Goal: Task Accomplishment & Management: Manage account settings

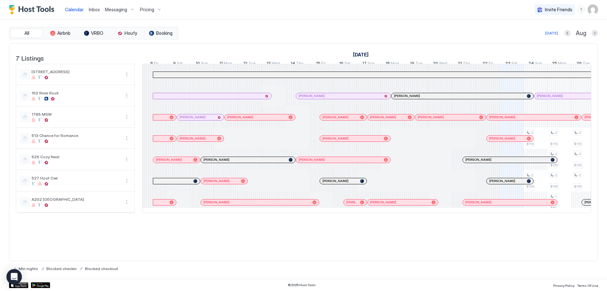
scroll to position [0, 358]
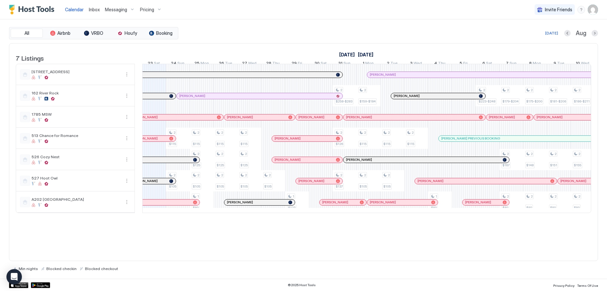
click at [156, 11] on div "Pricing" at bounding box center [150, 9] width 27 height 11
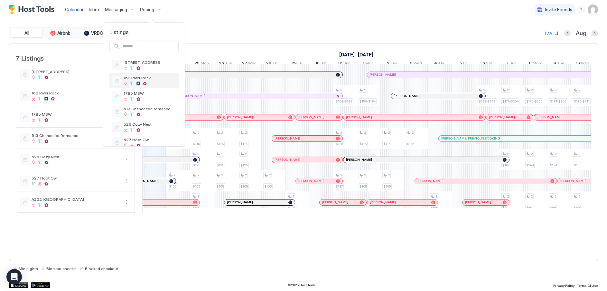
click at [141, 82] on div at bounding box center [150, 83] width 52 height 4
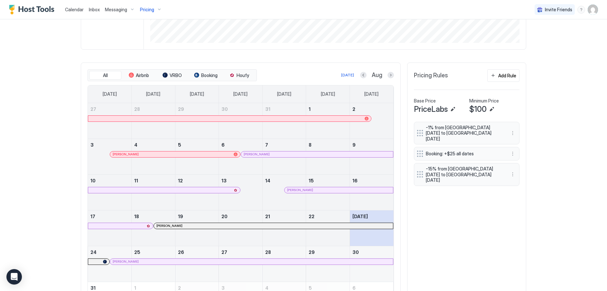
scroll to position [161, 0]
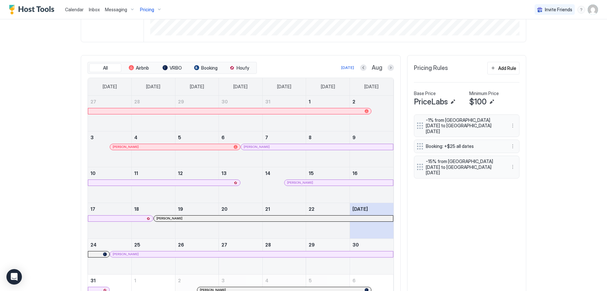
click at [387, 68] on button "Next month" at bounding box center [390, 67] width 6 height 6
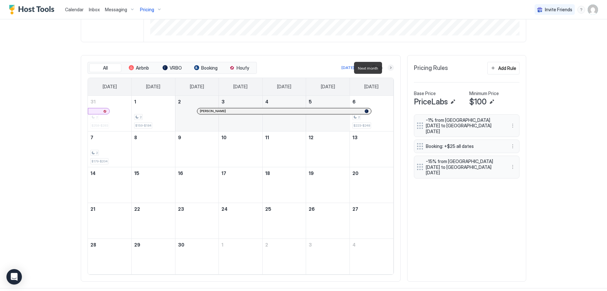
click at [387, 67] on button "Next month" at bounding box center [390, 67] width 6 height 6
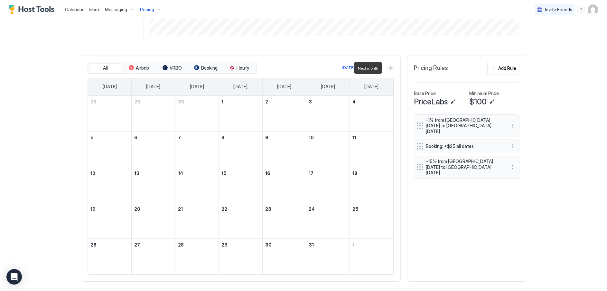
click at [387, 67] on button "Next month" at bounding box center [390, 67] width 6 height 6
click at [387, 69] on button "Next month" at bounding box center [390, 67] width 6 height 6
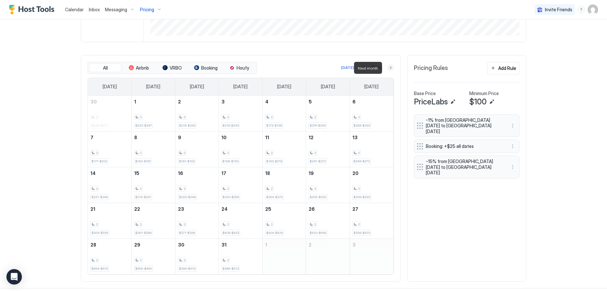
click at [388, 68] on button "Next month" at bounding box center [390, 67] width 6 height 6
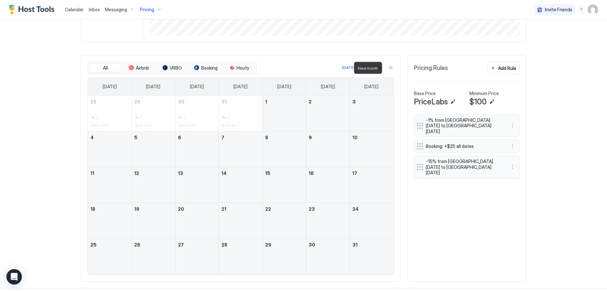
click at [389, 68] on button "Next month" at bounding box center [390, 67] width 6 height 6
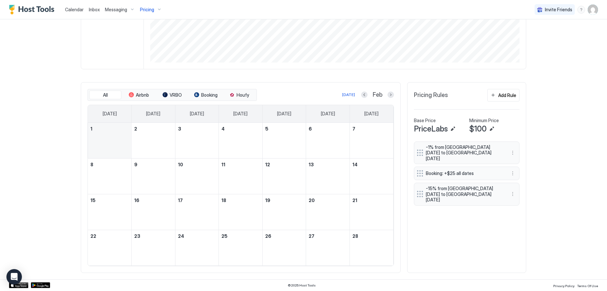
scroll to position [134, 0]
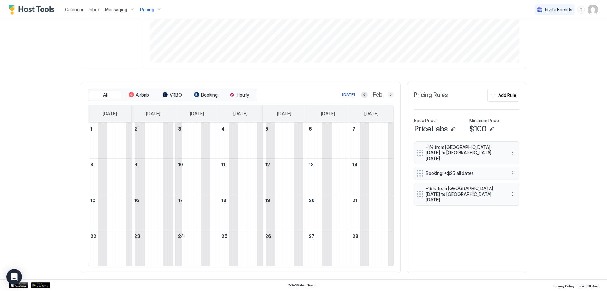
click at [388, 97] on button "Next month" at bounding box center [390, 94] width 6 height 6
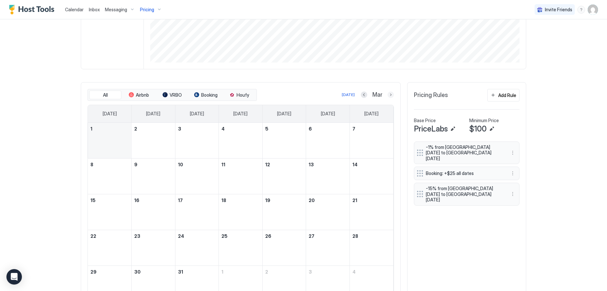
scroll to position [161, 0]
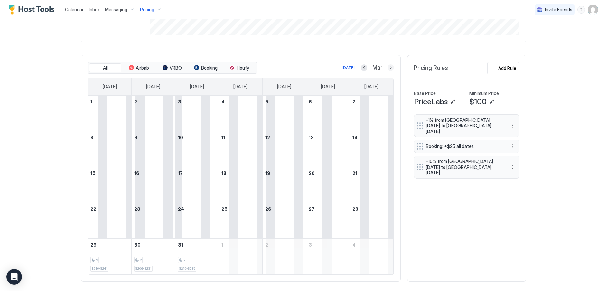
click at [389, 68] on button "Next month" at bounding box center [390, 67] width 6 height 6
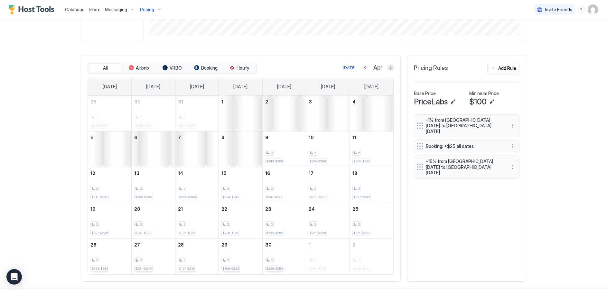
click at [363, 69] on button "Previous month" at bounding box center [365, 67] width 6 height 6
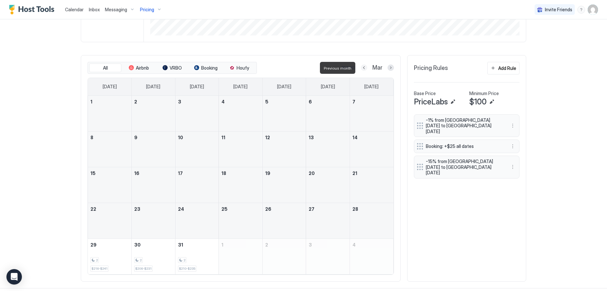
click at [363, 69] on button "Previous month" at bounding box center [364, 67] width 6 height 6
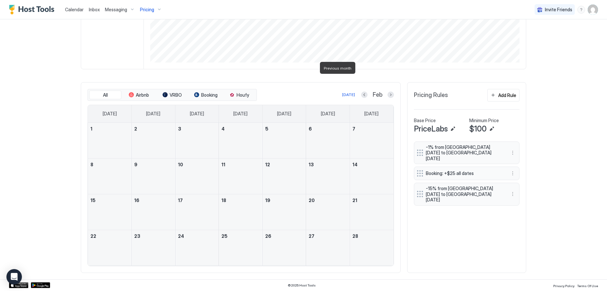
scroll to position [134, 0]
click at [362, 94] on button "Previous month" at bounding box center [364, 94] width 6 height 6
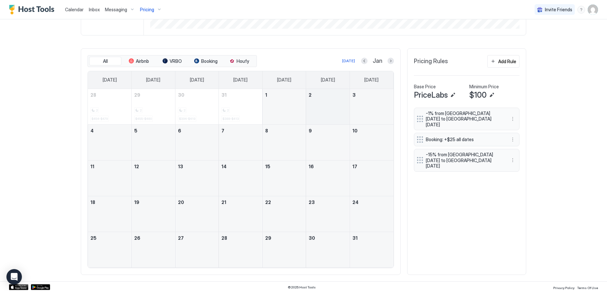
scroll to position [170, 0]
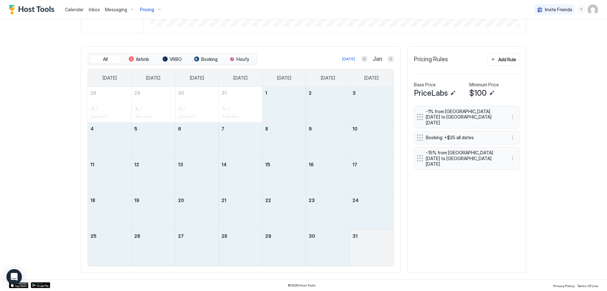
drag, startPoint x: 275, startPoint y: 99, endPoint x: 365, endPoint y: 251, distance: 176.8
click at [365, 251] on tbody "28 2 $454-$479 29 2 $455-$480 30 2 $394-$419 31 2 $388-$413 1 2 3 4 5 6 7 8 9 1…" at bounding box center [240, 176] width 305 height 178
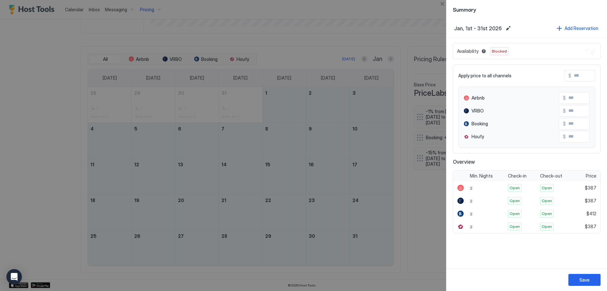
click at [577, 51] on div "Availability Blocked" at bounding box center [527, 51] width 148 height 16
click at [498, 52] on span "Blocked" at bounding box center [499, 51] width 15 height 6
click at [442, 3] on button "Close" at bounding box center [442, 4] width 8 height 8
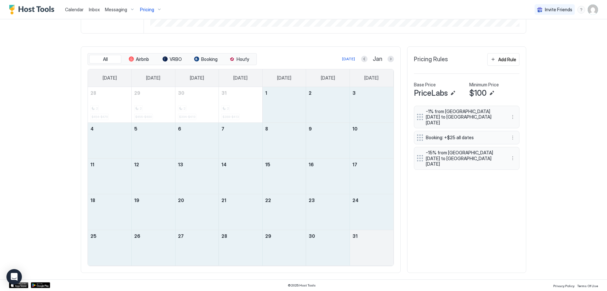
drag, startPoint x: 285, startPoint y: 98, endPoint x: 356, endPoint y: 246, distance: 164.7
click at [356, 246] on tbody "28 2 $454-$479 29 2 $455-$480 30 2 $394-$419 31 2 $388-$413 1 2 3 4 5 6 7 8 9 1…" at bounding box center [240, 176] width 305 height 178
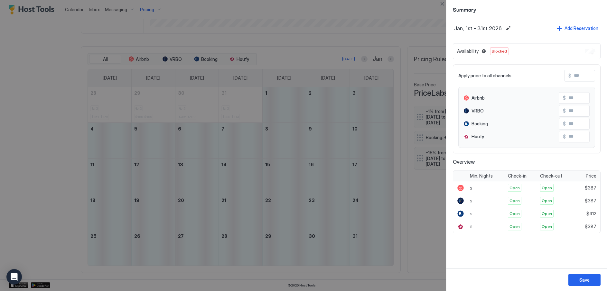
click at [502, 52] on span "Blocked" at bounding box center [499, 51] width 15 height 6
click at [442, 6] on button "Close" at bounding box center [442, 4] width 8 height 8
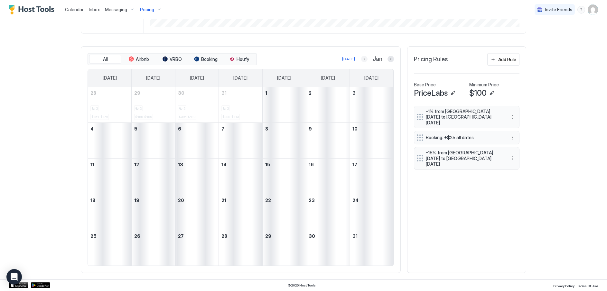
click at [362, 59] on button "Previous month" at bounding box center [364, 59] width 6 height 6
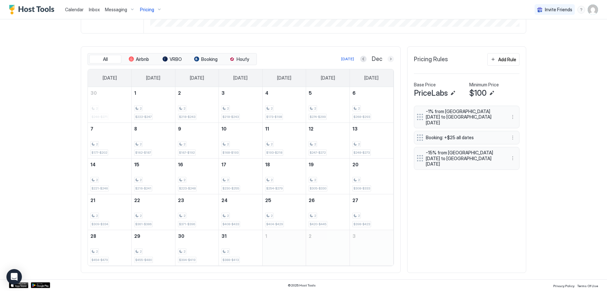
click at [390, 59] on button "Next month" at bounding box center [390, 59] width 6 height 6
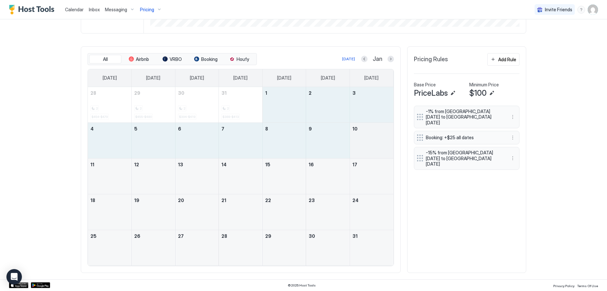
drag, startPoint x: 282, startPoint y: 107, endPoint x: 367, endPoint y: 149, distance: 95.1
click at [367, 149] on tbody "28 2 $454-$479 29 2 $455-$480 30 2 $394-$419 31 2 $388-$413 1 2 3 4 5 6 7 8 9 1…" at bounding box center [240, 176] width 305 height 178
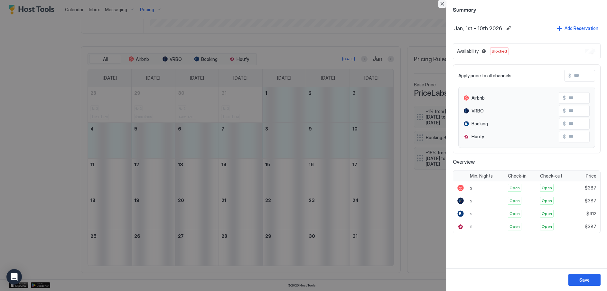
click at [442, 3] on button "Close" at bounding box center [442, 4] width 8 height 8
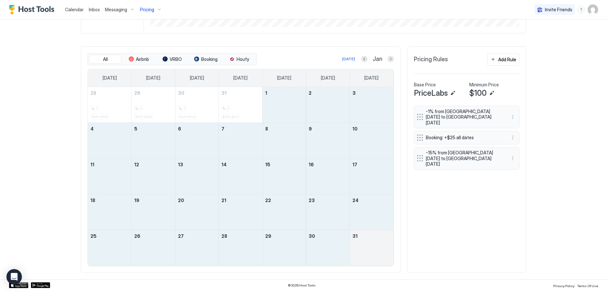
drag, startPoint x: 291, startPoint y: 111, endPoint x: 356, endPoint y: 235, distance: 139.8
click at [356, 235] on tbody "28 2 $454-$479 29 2 $455-$480 30 2 $394-$419 31 2 $388-$413 1 2 3 4 5 6 7 8 9 1…" at bounding box center [240, 176] width 305 height 178
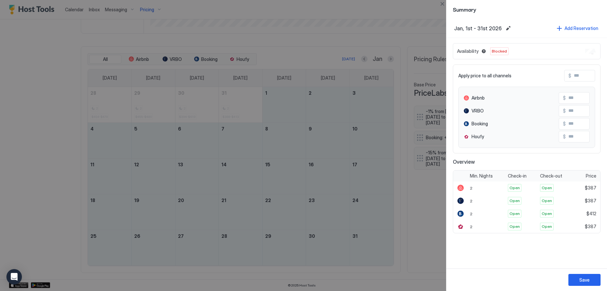
click at [578, 55] on div "Availability Blocked" at bounding box center [527, 51] width 148 height 16
click at [441, 2] on button "Close" at bounding box center [442, 4] width 8 height 8
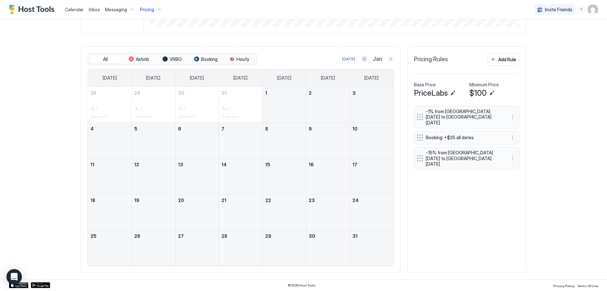
click at [390, 59] on button "Next month" at bounding box center [390, 59] width 6 height 6
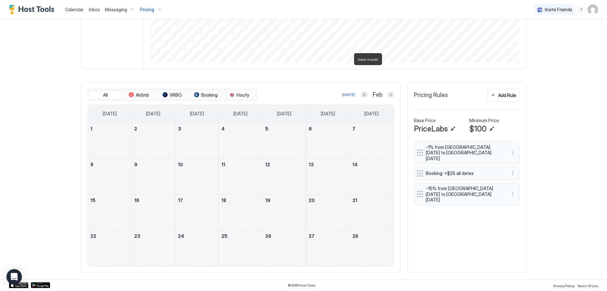
scroll to position [134, 0]
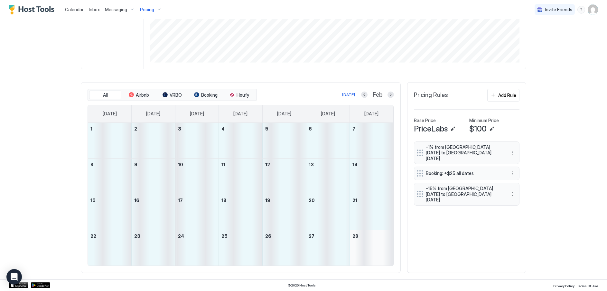
drag, startPoint x: 113, startPoint y: 139, endPoint x: 366, endPoint y: 249, distance: 276.6
click at [366, 249] on tbody "1 2 3 4 5 6 7 8 9 10 11 12 13 14 15 16 17 18 19 20 21 22 23 24 25 26 27 28" at bounding box center [240, 194] width 305 height 143
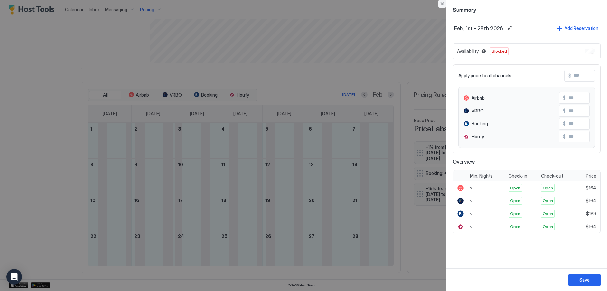
click at [444, 5] on button "Close" at bounding box center [442, 4] width 8 height 8
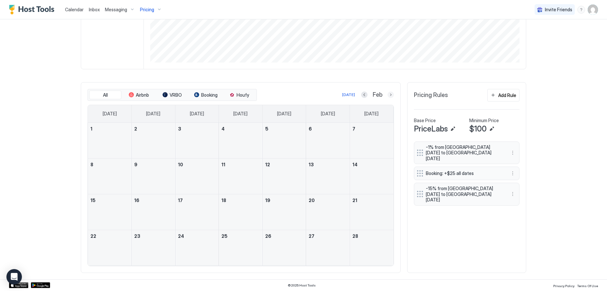
click at [391, 95] on button "Next month" at bounding box center [390, 94] width 6 height 6
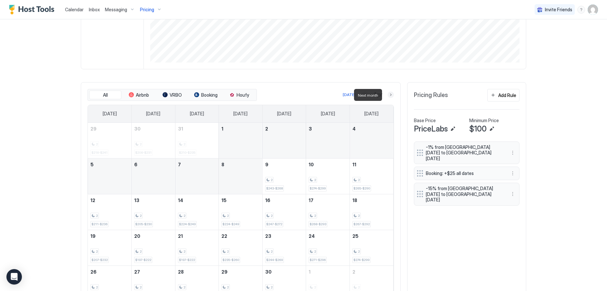
click at [391, 95] on button "Next month" at bounding box center [390, 94] width 6 height 6
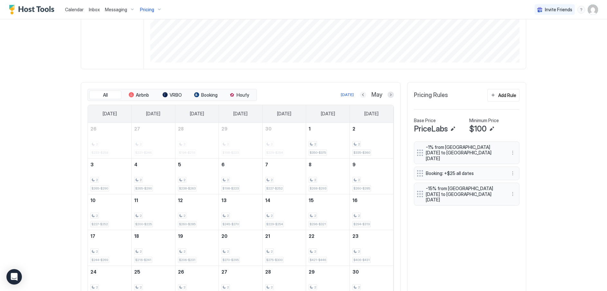
click at [360, 95] on button "Previous month" at bounding box center [363, 94] width 6 height 6
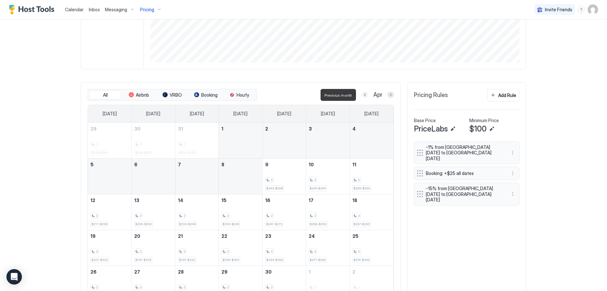
click at [362, 95] on button "Previous month" at bounding box center [365, 94] width 6 height 6
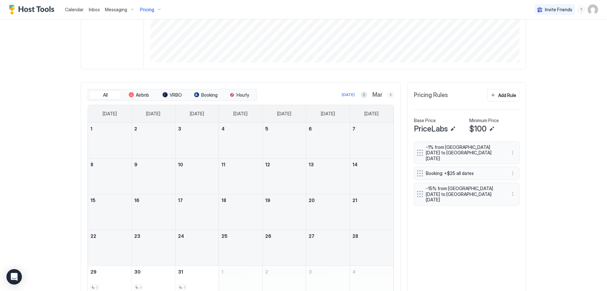
click at [389, 94] on button "Next month" at bounding box center [390, 94] width 6 height 6
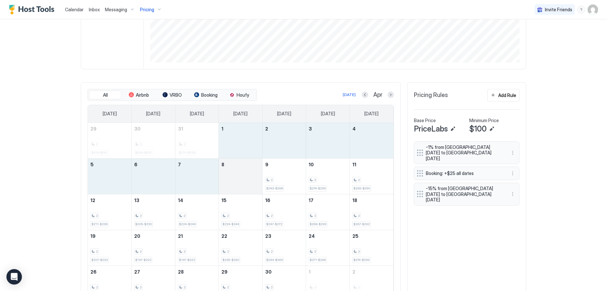
drag, startPoint x: 243, startPoint y: 137, endPoint x: 247, endPoint y: 183, distance: 46.2
click at [247, 183] on tbody "29 2 $216-$241 30 2 $206-$231 31 2 $210-$235 1 2 3 4 5 6 7 8 9 2 $243-$268 10 2…" at bounding box center [240, 212] width 305 height 178
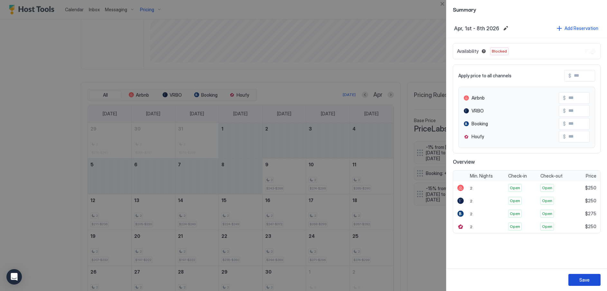
click at [578, 280] on button "Save" at bounding box center [584, 280] width 32 height 12
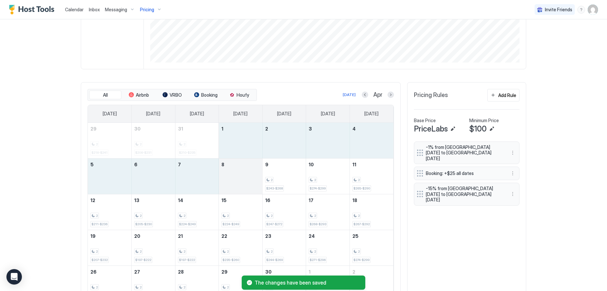
drag, startPoint x: 248, startPoint y: 138, endPoint x: 244, endPoint y: 179, distance: 41.4
click at [244, 179] on tbody "29 2 $216-$241 30 2 $206-$231 31 2 $210-$235 1 2 3 4 5 6 7 8 9 2 $243-$268 10 2…" at bounding box center [240, 212] width 305 height 178
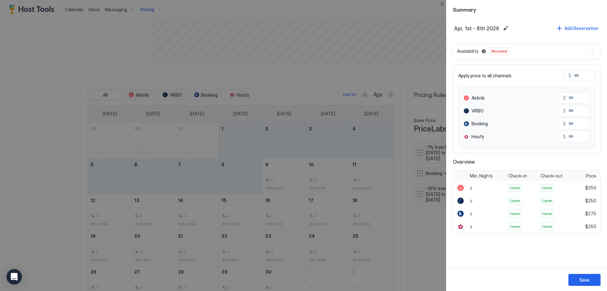
click at [502, 53] on span "Blocked" at bounding box center [499, 51] width 15 height 6
click at [443, 3] on button "Close" at bounding box center [442, 4] width 8 height 8
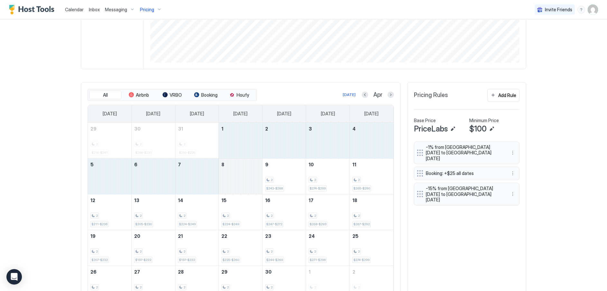
drag, startPoint x: 246, startPoint y: 138, endPoint x: 237, endPoint y: 175, distance: 37.4
click at [237, 175] on tbody "29 2 $216-$241 30 2 $206-$231 31 2 $210-$235 1 2 3 4 5 6 7 8 9 2 $243-$268 10 2…" at bounding box center [240, 212] width 305 height 178
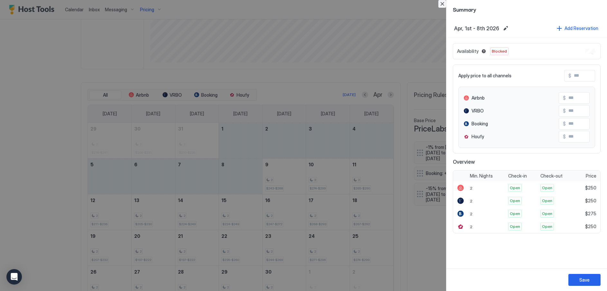
click at [443, 5] on button "Close" at bounding box center [442, 4] width 8 height 8
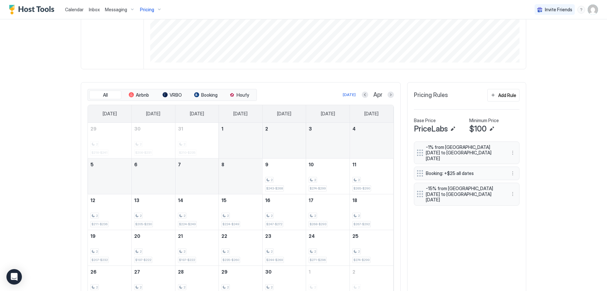
click at [588, 11] on img "User profile" at bounding box center [593, 10] width 10 height 10
click at [545, 36] on div "Settings" at bounding box center [552, 36] width 82 height 11
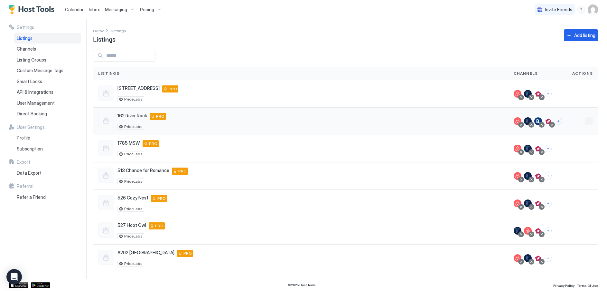
click at [585, 121] on button "More options" at bounding box center [589, 121] width 8 height 8
click at [576, 150] on span "Listing Settings" at bounding box center [569, 150] width 29 height 5
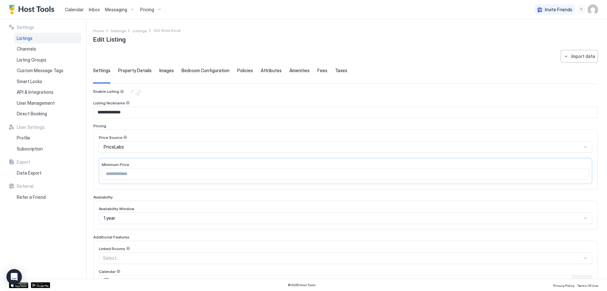
click at [139, 70] on span "Property Details" at bounding box center [134, 71] width 33 height 6
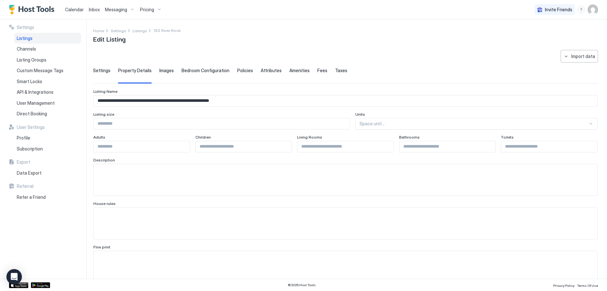
click at [166, 73] on span "Images" at bounding box center [166, 71] width 14 height 6
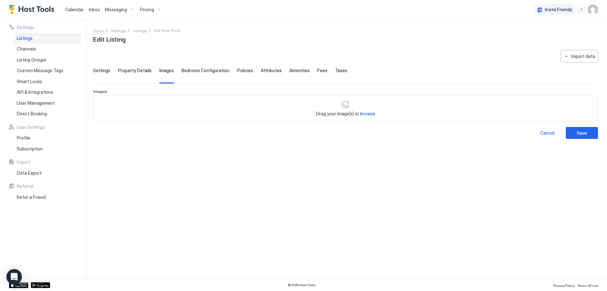
click at [196, 71] on span "Bedroom Configuration" at bounding box center [205, 71] width 48 height 6
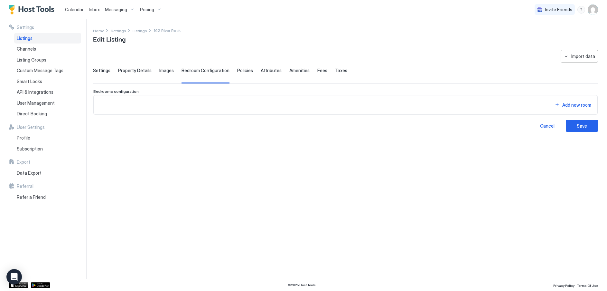
click at [245, 71] on span "Policies" at bounding box center [245, 71] width 16 height 6
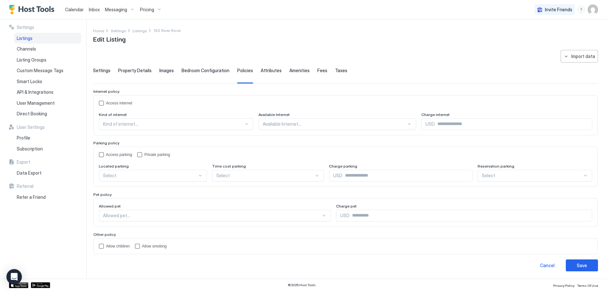
click at [266, 71] on span "Attributes" at bounding box center [271, 71] width 21 height 6
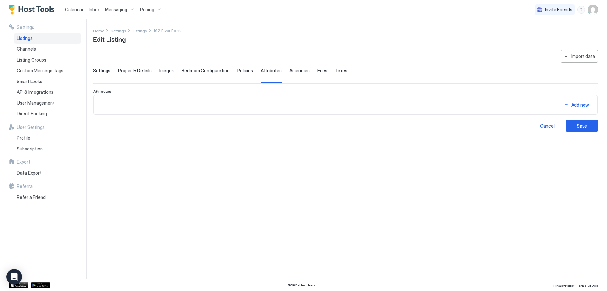
click at [299, 71] on span "Amenities" at bounding box center [299, 71] width 20 height 6
click at [317, 70] on span "Fees" at bounding box center [322, 71] width 10 height 6
click at [102, 71] on span "Settings" at bounding box center [101, 71] width 17 height 6
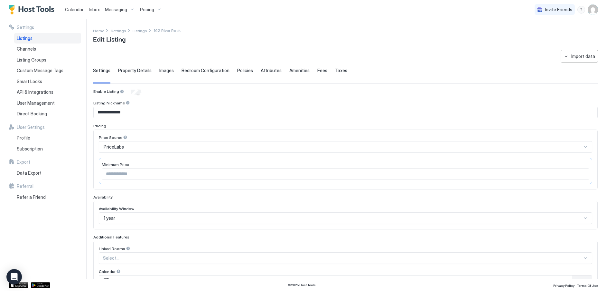
click at [76, 11] on span "Calendar" at bounding box center [74, 9] width 19 height 5
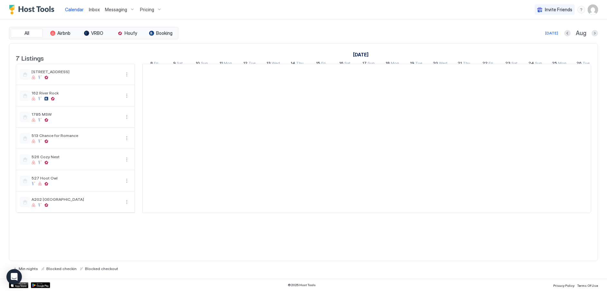
scroll to position [0, 358]
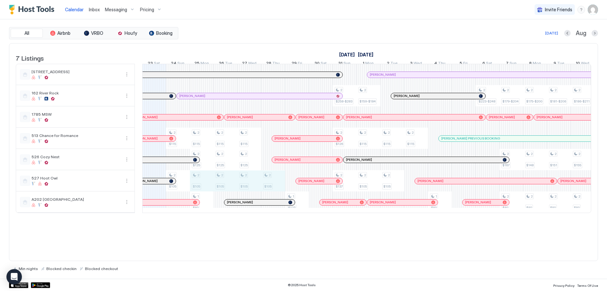
drag, startPoint x: 198, startPoint y: 185, endPoint x: 270, endPoint y: 187, distance: 71.5
click at [270, 187] on div "2 $115 2 $105 2 $115 2 $125 2 $105 1 $89 2 $115 2 $125 2 $105 2 $115 2 $125 2 $…" at bounding box center [487, 138] width 1405 height 148
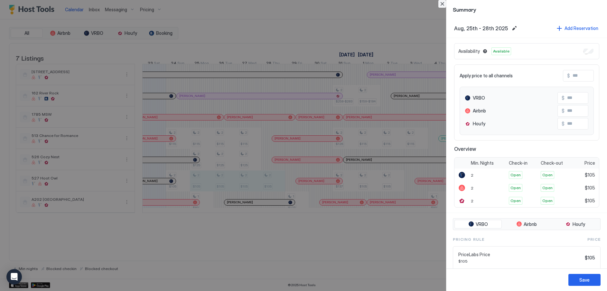
click at [443, 4] on button "Close" at bounding box center [442, 4] width 8 height 8
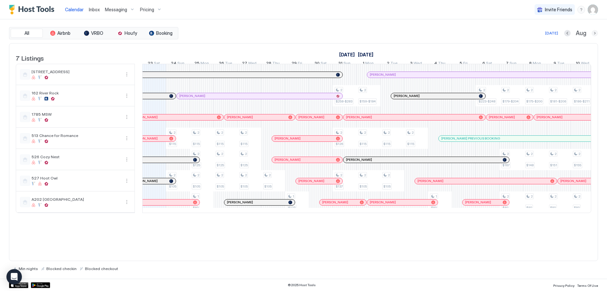
click at [596, 34] on button "Next month" at bounding box center [594, 33] width 6 height 6
click at [595, 33] on button "Next month" at bounding box center [594, 33] width 6 height 6
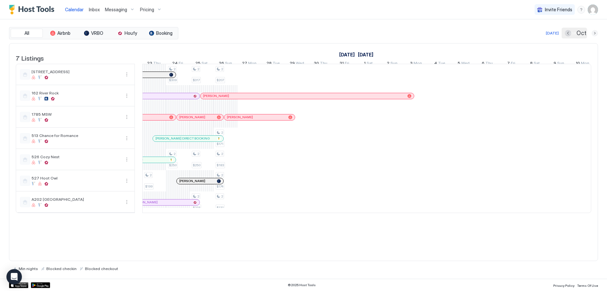
click at [595, 33] on button "Next month" at bounding box center [594, 33] width 6 height 6
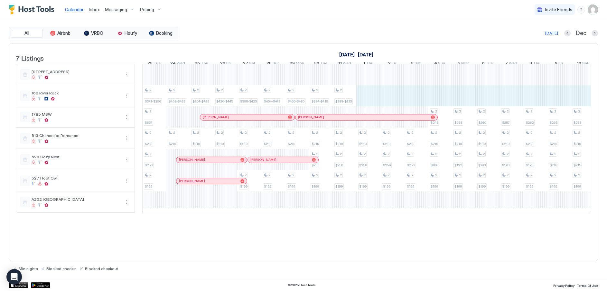
scroll to position [0, 358]
drag, startPoint x: 366, startPoint y: 101, endPoint x: 577, endPoint y: 105, distance: 210.8
click at [577, 105] on div "2 $162-$187 2 $131 2 $158 2 $132 2 $167-$192 2 $136 2 $162 2 $138 2 $168-$193 2…" at bounding box center [487, 138] width 1405 height 148
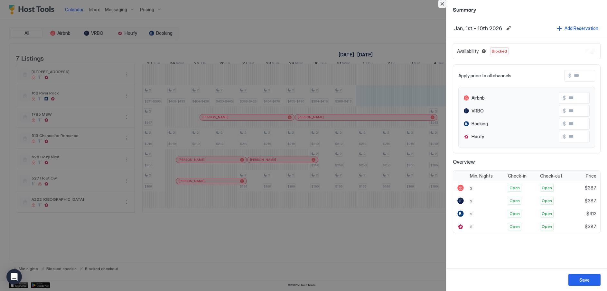
click at [445, 6] on button "Close" at bounding box center [442, 4] width 8 height 8
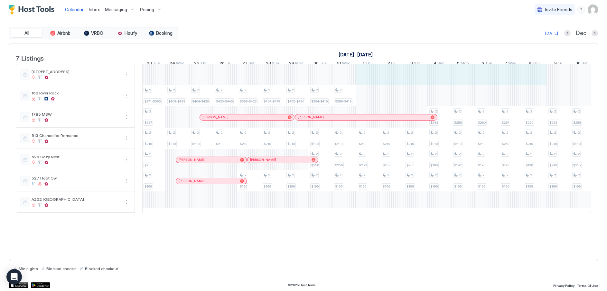
drag, startPoint x: 365, startPoint y: 82, endPoint x: 530, endPoint y: 86, distance: 165.1
click at [530, 86] on div "2 $162-$187 2 $131 2 $158 2 $132 2 $167-$192 2 $136 2 $162 2 $138 2 $168-$193 2…" at bounding box center [486, 138] width 1405 height 148
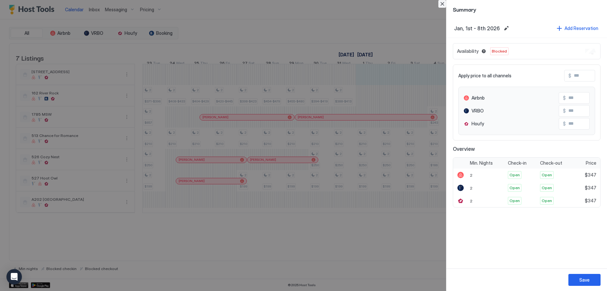
click at [442, 3] on button "Close" at bounding box center [442, 4] width 8 height 8
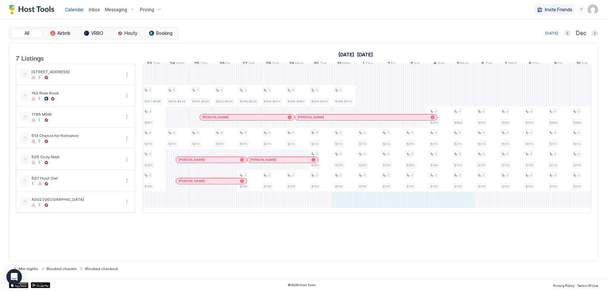
drag, startPoint x: 340, startPoint y: 209, endPoint x: 464, endPoint y: 211, distance: 123.9
click at [464, 211] on div "2 $162-$187 2 $131 2 $158 2 $132 2 $167-$192 2 $136 2 $162 2 $138 2 $168-$193 2…" at bounding box center [486, 138] width 1405 height 148
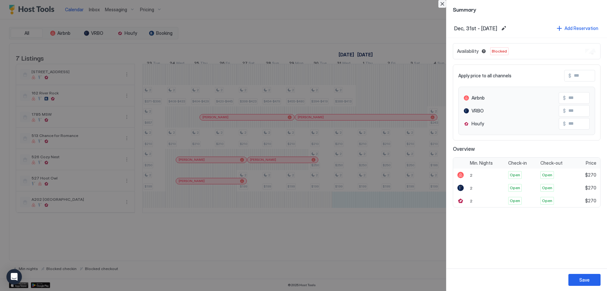
click at [442, 4] on button "Close" at bounding box center [442, 4] width 8 height 8
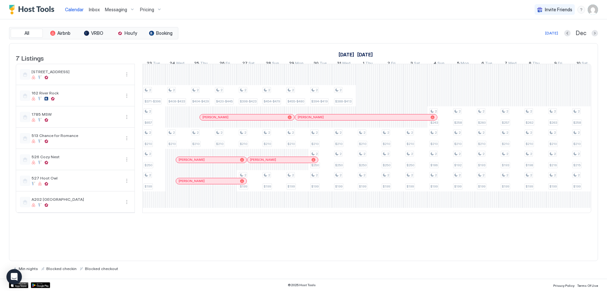
click at [154, 8] on div "Pricing" at bounding box center [150, 9] width 27 height 11
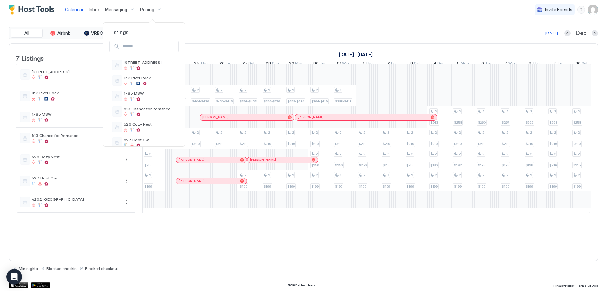
click at [594, 10] on div at bounding box center [303, 145] width 607 height 291
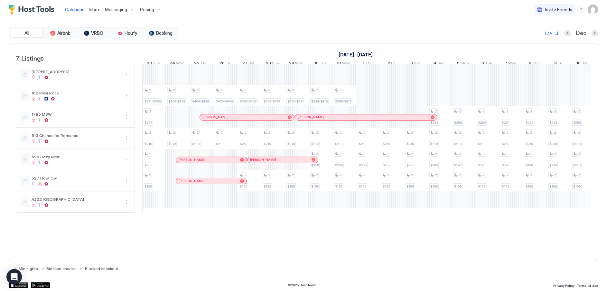
click at [594, 10] on img "User profile" at bounding box center [593, 10] width 10 height 10
click at [538, 46] on span "Logout" at bounding box center [533, 47] width 14 height 6
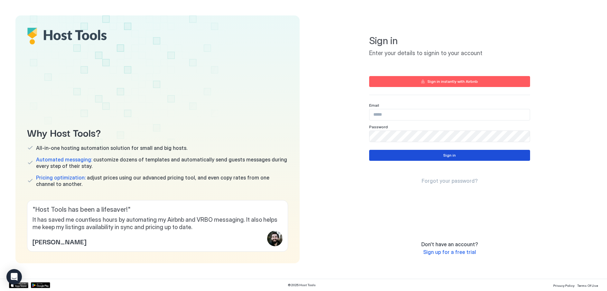
type input "**********"
click at [429, 155] on button "Sign in" at bounding box center [449, 155] width 161 height 11
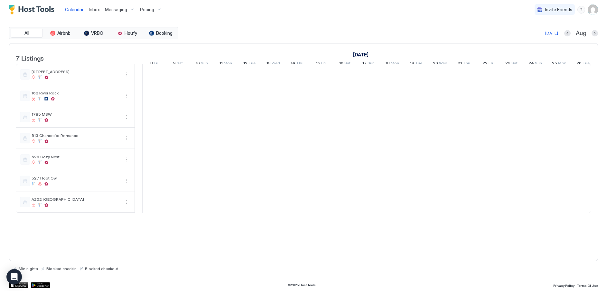
scroll to position [0, 358]
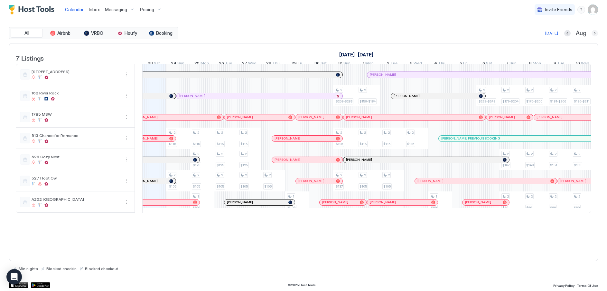
click at [595, 33] on button "Next month" at bounding box center [594, 33] width 6 height 6
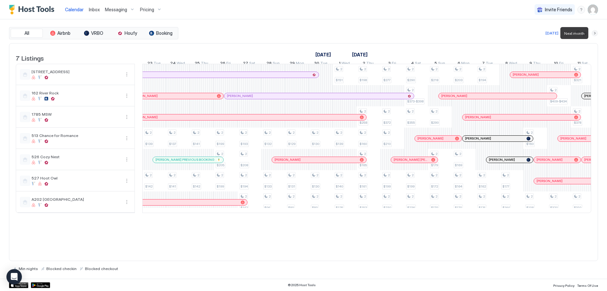
click at [595, 33] on button "Next month" at bounding box center [594, 33] width 6 height 6
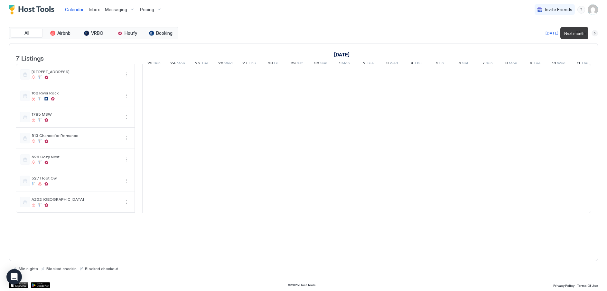
click at [595, 33] on button "Next month" at bounding box center [594, 33] width 6 height 6
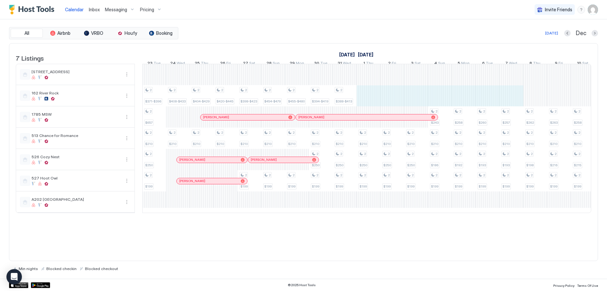
drag, startPoint x: 374, startPoint y: 103, endPoint x: 505, endPoint y: 102, distance: 130.6
click at [508, 103] on div "2 $162-$187 2 $131 2 $158 2 $132 2 $167-$192 2 $136 2 $162 2 $138 2 $168-$193 2…" at bounding box center [487, 138] width 1405 height 148
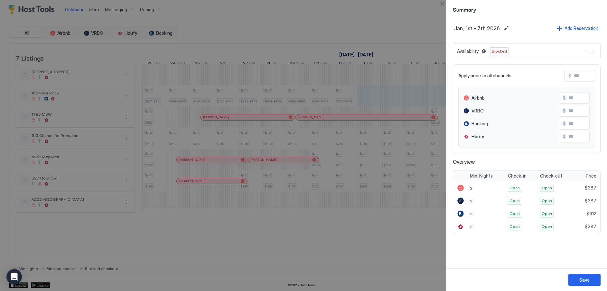
click at [579, 51] on div "Availability Blocked" at bounding box center [527, 51] width 148 height 16
click at [500, 52] on span "Blocked" at bounding box center [499, 51] width 15 height 6
click at [485, 51] on button "Blocked dates override all pricing rules and remain unavailable until manually …" at bounding box center [484, 51] width 8 height 8
click at [468, 50] on span "Availability" at bounding box center [468, 51] width 22 height 6
click at [570, 27] on div "Add Reservation" at bounding box center [581, 28] width 34 height 7
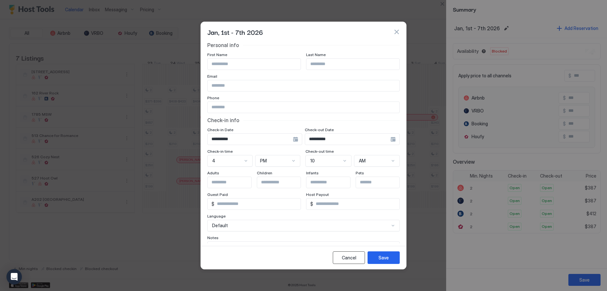
click at [349, 256] on div "Cancel" at bounding box center [349, 257] width 14 height 7
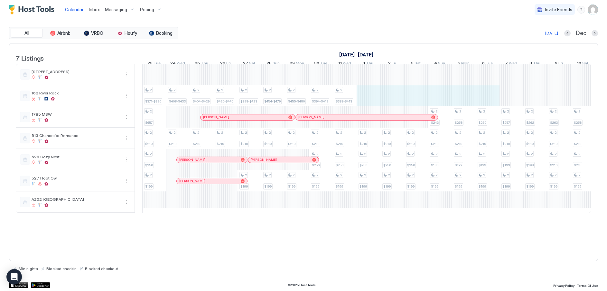
drag, startPoint x: 371, startPoint y: 102, endPoint x: 480, endPoint y: 104, distance: 109.4
click at [480, 104] on div "2 $162-$187 2 $131 2 $158 2 $132 2 $167-$192 2 $136 2 $162 2 $138 2 $168-$193 2…" at bounding box center [487, 138] width 1405 height 148
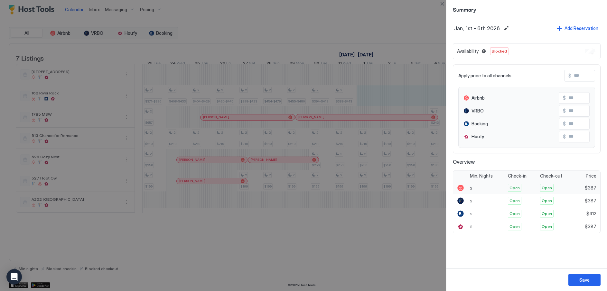
click at [517, 187] on span "Open" at bounding box center [514, 188] width 10 height 6
click at [444, 3] on button "Close" at bounding box center [442, 4] width 8 height 8
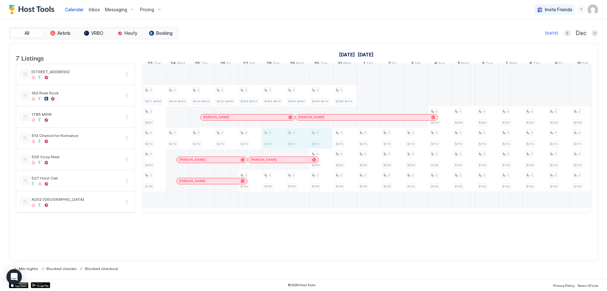
drag, startPoint x: 276, startPoint y: 145, endPoint x: 324, endPoint y: 149, distance: 47.8
click at [324, 149] on div "2 $162-$187 2 $131 2 $158 2 $132 2 $167-$192 2 $136 2 $162 2 $138 2 $168-$193 2…" at bounding box center [487, 138] width 1405 height 148
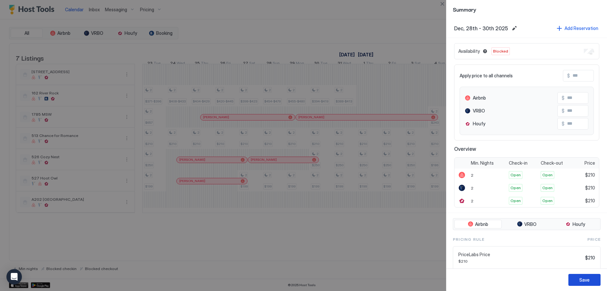
click at [580, 279] on div "Save" at bounding box center [584, 279] width 10 height 7
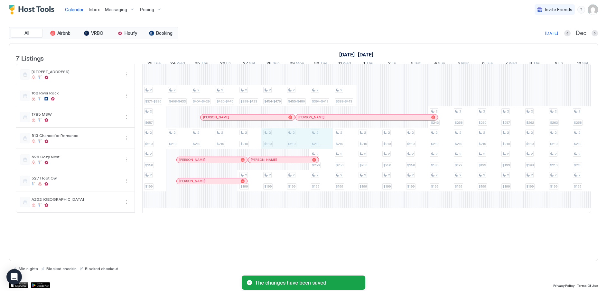
drag, startPoint x: 270, startPoint y: 146, endPoint x: 320, endPoint y: 148, distance: 49.9
click at [320, 148] on div "2 $162-$187 2 $131 2 $158 2 $132 2 $167-$192 2 $136 2 $162 2 $138 2 $168-$193 2…" at bounding box center [487, 138] width 1405 height 148
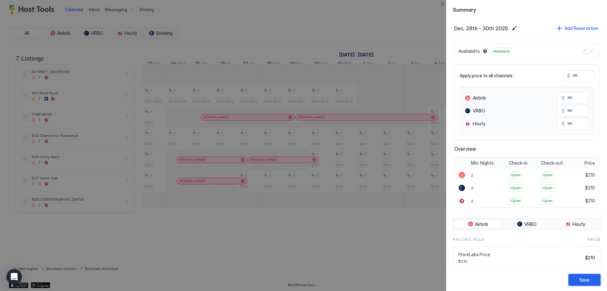
click at [578, 277] on button "Save" at bounding box center [584, 280] width 32 height 12
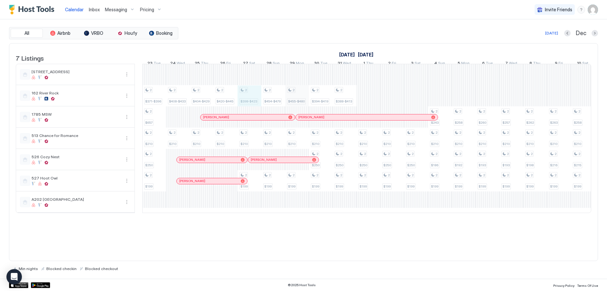
click at [300, 105] on div "2 $162-$187 2 $131 2 $158 2 $132 2 $167-$192 2 $136 2 $162 2 $138 2 $168-$193 2…" at bounding box center [487, 138] width 1405 height 148
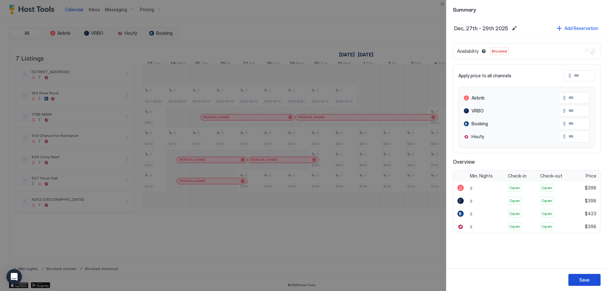
click at [585, 280] on div "Save" at bounding box center [584, 279] width 10 height 7
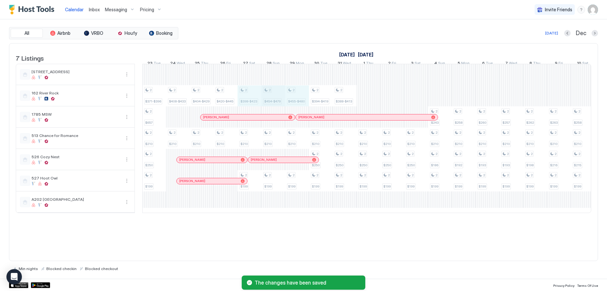
drag, startPoint x: 245, startPoint y: 104, endPoint x: 263, endPoint y: 108, distance: 18.5
click at [293, 109] on div "2 $162-$187 2 $131 2 $158 2 $132 2 $167-$192 2 $136 2 $162 2 $138 2 $168-$193 2…" at bounding box center [487, 138] width 1405 height 148
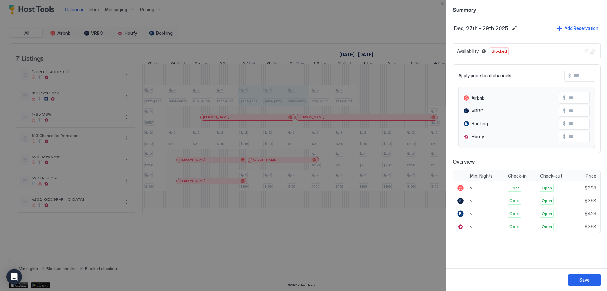
click at [585, 54] on div "Availability Blocked" at bounding box center [527, 51] width 148 height 16
click at [580, 276] on button "Save" at bounding box center [584, 280] width 32 height 12
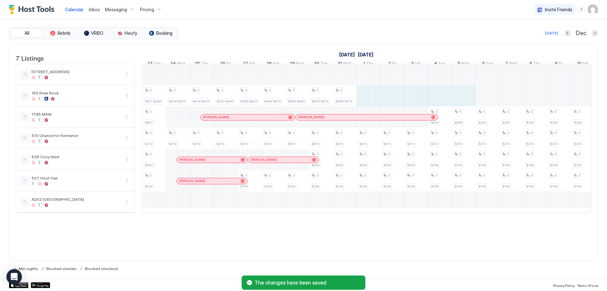
drag, startPoint x: 369, startPoint y: 100, endPoint x: 457, endPoint y: 104, distance: 87.9
click at [457, 104] on div "2 $162-$187 2 $131 2 $158 2 $132 2 $167-$192 2 $136 2 $162 2 $138 2 $168-$193 2…" at bounding box center [487, 138] width 1405 height 148
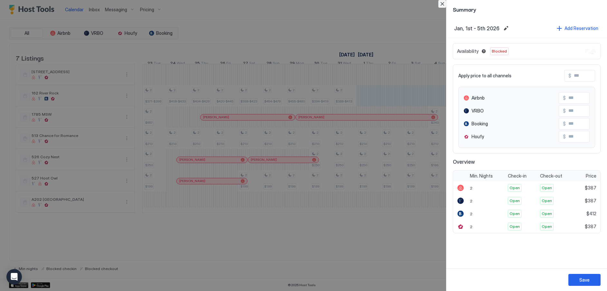
click at [442, 3] on button "Close" at bounding box center [442, 4] width 8 height 8
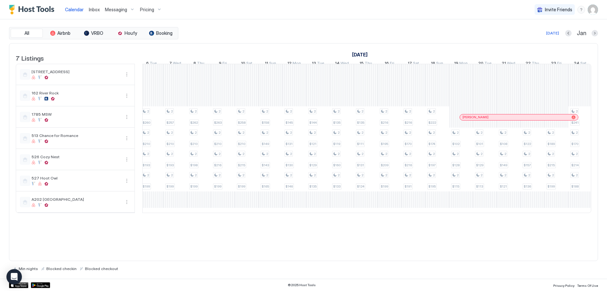
scroll to position [0, 0]
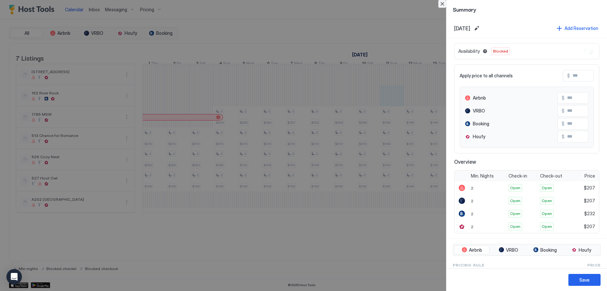
click at [443, 4] on button "Close" at bounding box center [442, 4] width 8 height 8
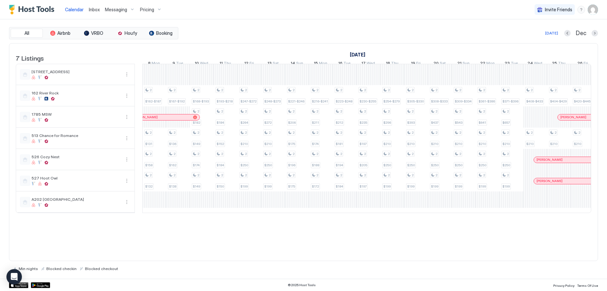
click at [157, 10] on div "Pricing" at bounding box center [150, 9] width 27 height 11
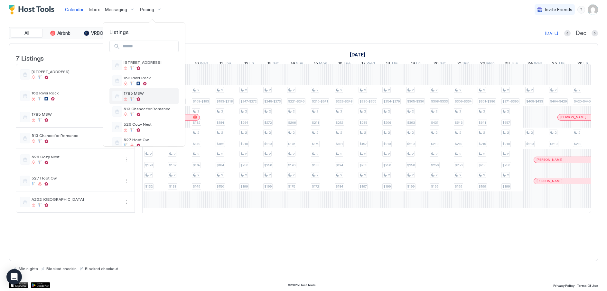
scroll to position [26, 0]
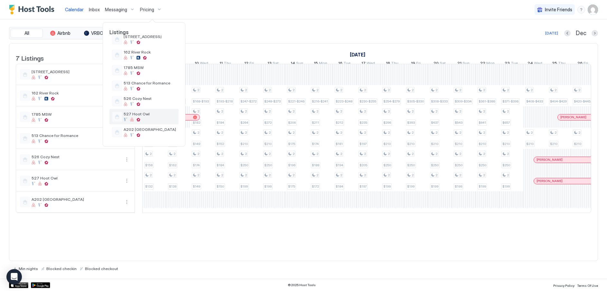
click at [131, 113] on span "527 Hoot Owl" at bounding box center [150, 113] width 52 height 5
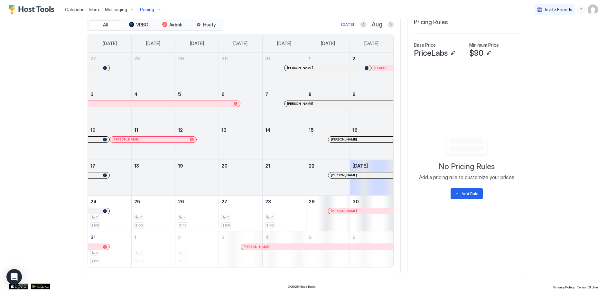
scroll to position [205, 0]
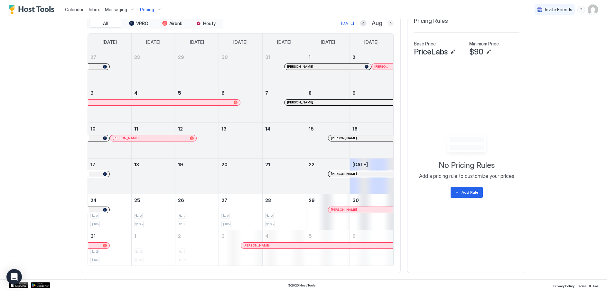
click at [388, 23] on button "Next month" at bounding box center [390, 23] width 6 height 6
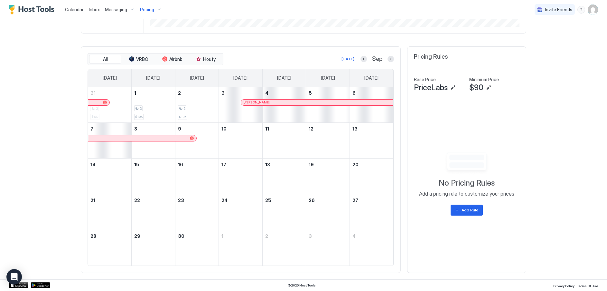
scroll to position [170, 0]
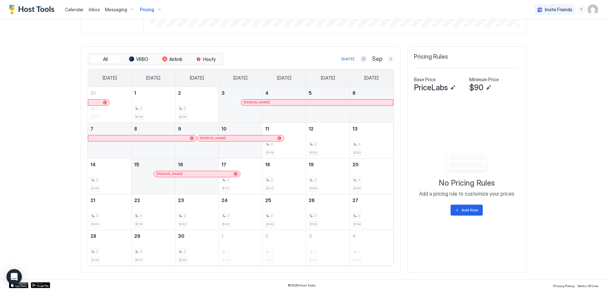
click at [390, 58] on button "Next month" at bounding box center [390, 59] width 6 height 6
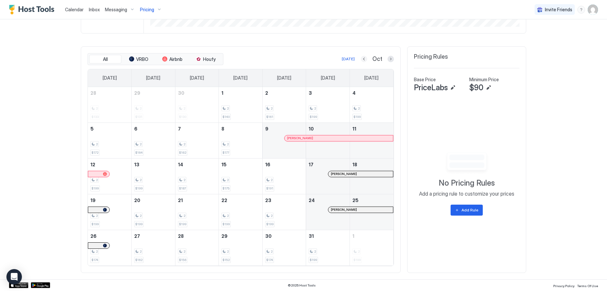
click at [362, 60] on button "Previous month" at bounding box center [364, 59] width 6 height 6
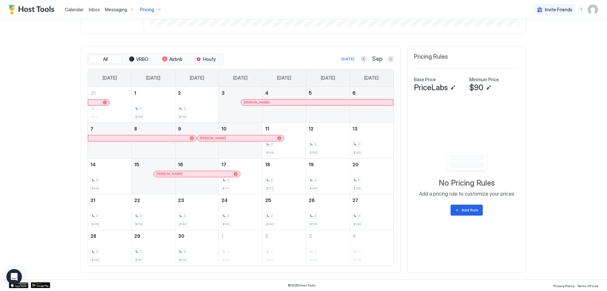
click at [76, 9] on span "Calendar" at bounding box center [74, 9] width 19 height 5
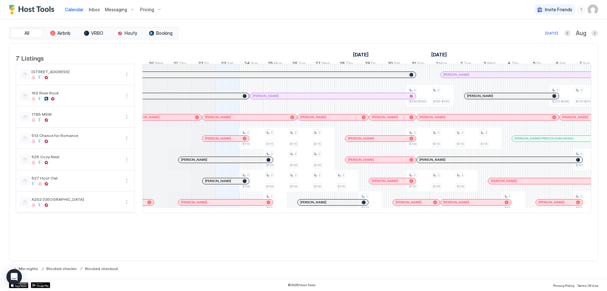
scroll to position [0, 271]
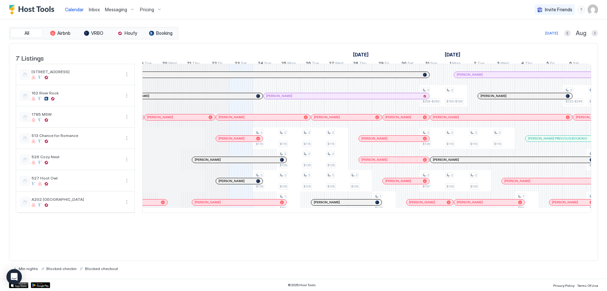
click at [159, 6] on div "Pricing" at bounding box center [150, 9] width 27 height 11
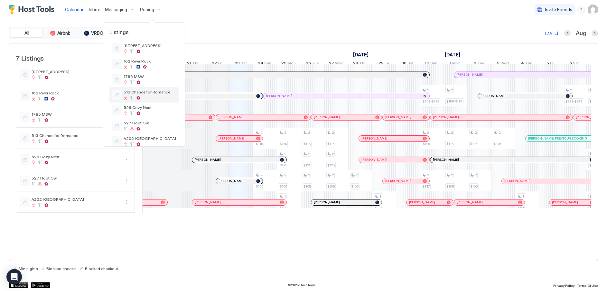
scroll to position [26, 0]
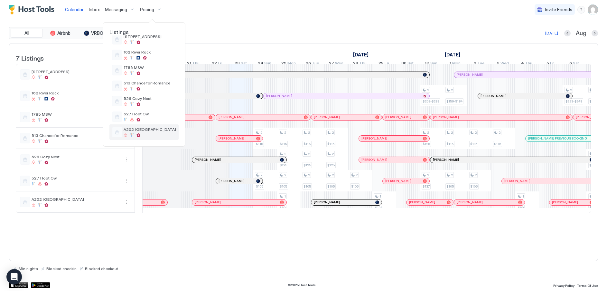
click at [129, 129] on span "A202 [GEOGRAPHIC_DATA]" at bounding box center [150, 129] width 52 height 5
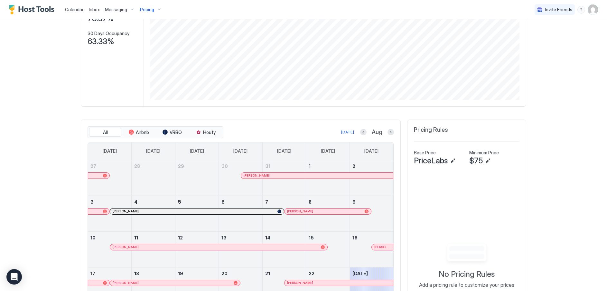
scroll to position [193, 0]
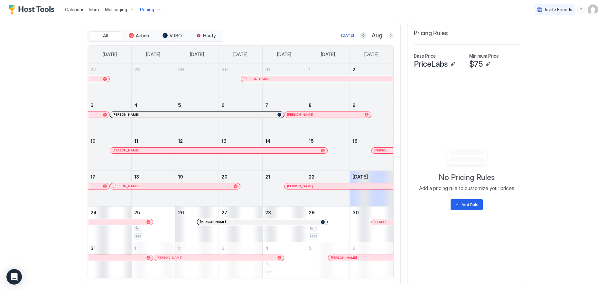
click at [387, 37] on button "Next month" at bounding box center [390, 35] width 6 height 6
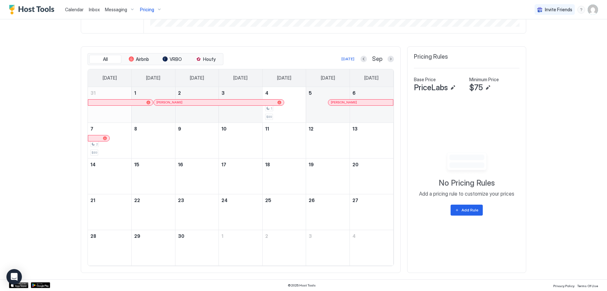
scroll to position [170, 0]
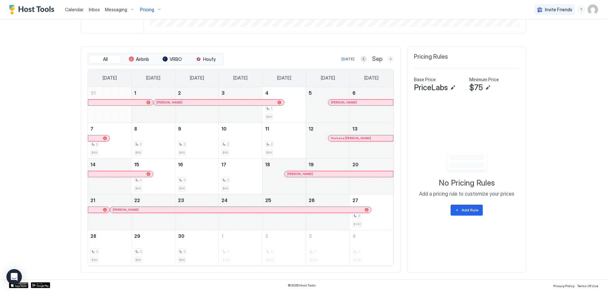
click at [388, 59] on button "Next month" at bounding box center [390, 59] width 6 height 6
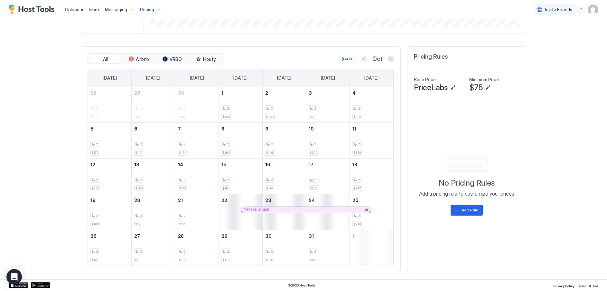
click at [361, 59] on button "Previous month" at bounding box center [364, 59] width 6 height 6
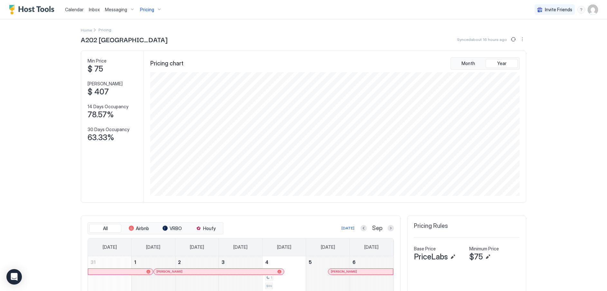
scroll to position [0, 0]
